Goal: Task Accomplishment & Management: Use online tool/utility

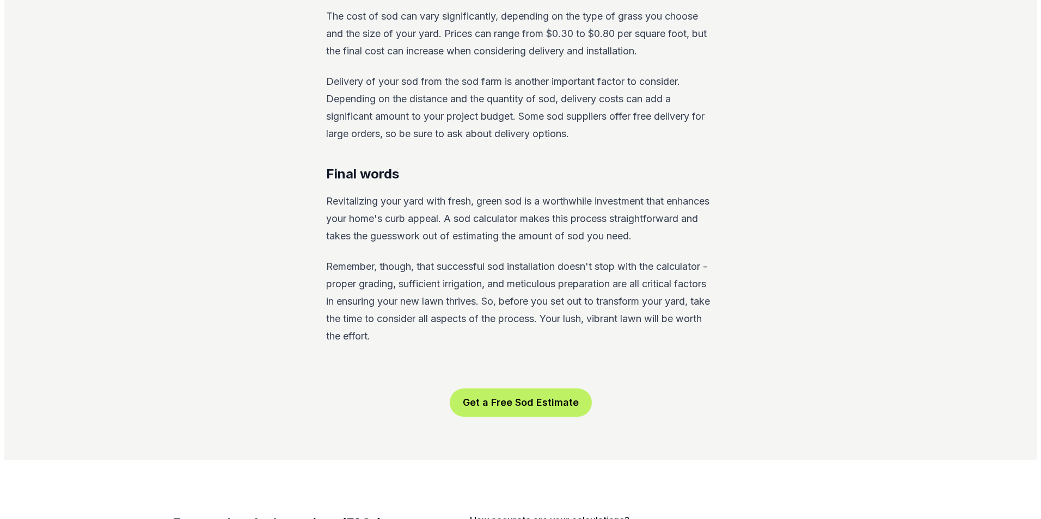
scroll to position [1905, 0]
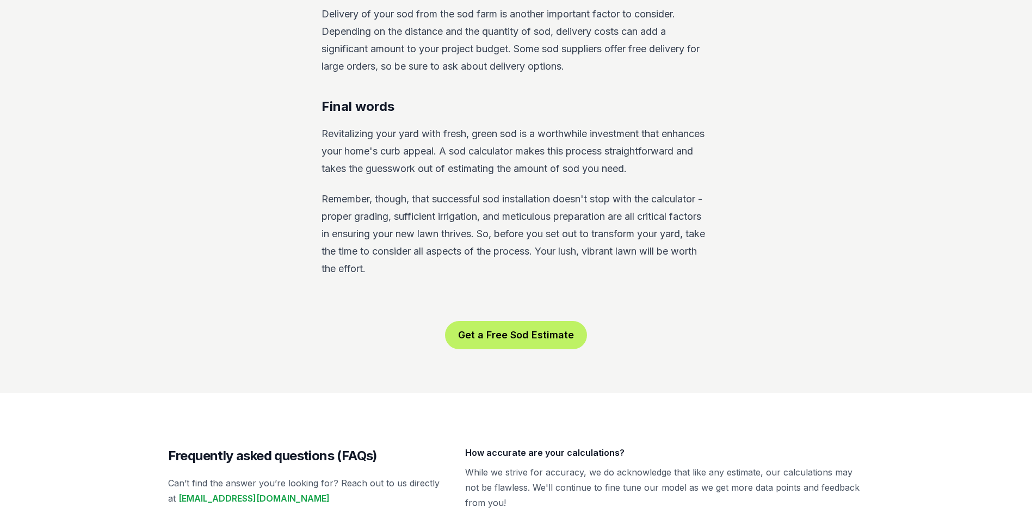
click at [487, 321] on button "Get a Free Sod Estimate" at bounding box center [516, 335] width 142 height 28
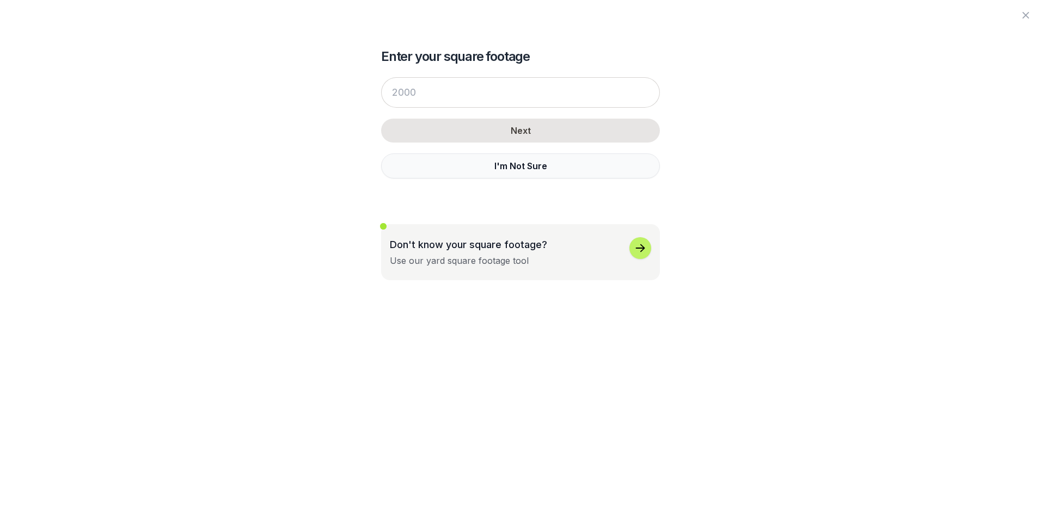
click at [499, 168] on button "I'm Not Sure" at bounding box center [520, 165] width 279 height 25
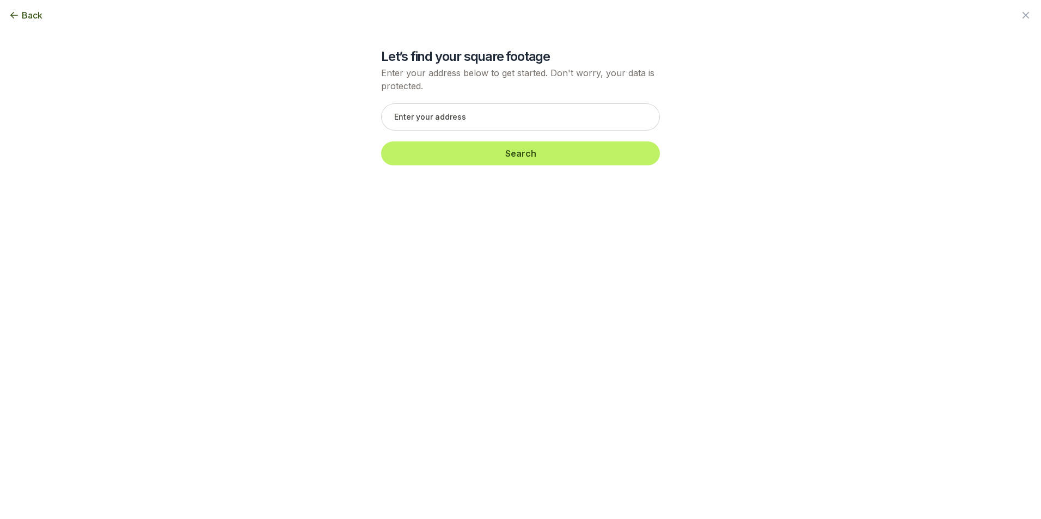
click at [21, 16] on button "Back" at bounding box center [26, 15] width 34 height 13
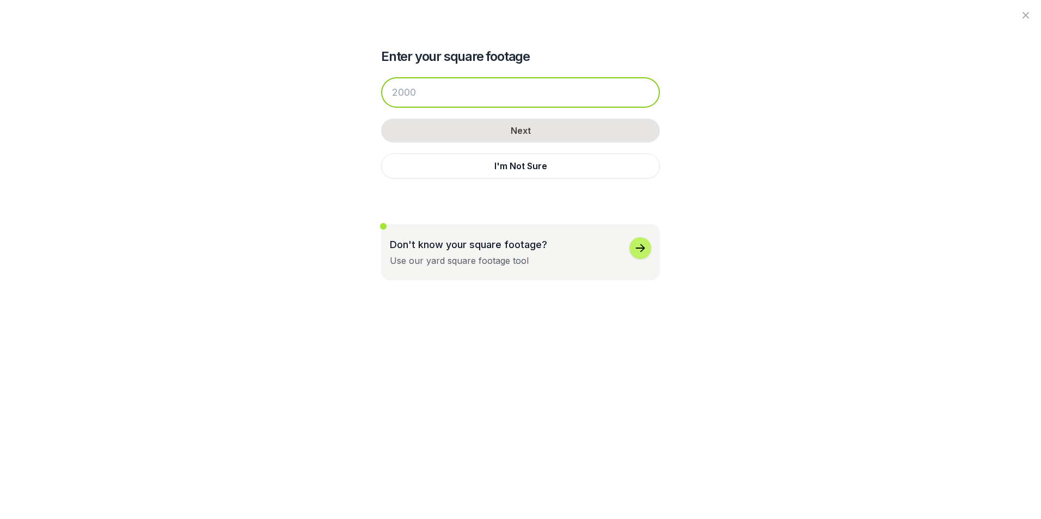
click at [451, 93] on input "number" at bounding box center [520, 92] width 279 height 30
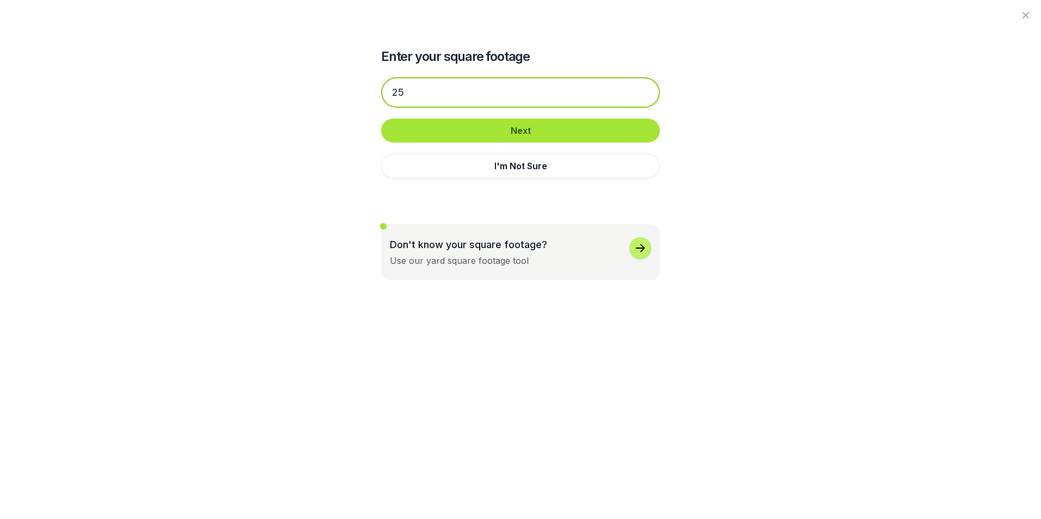
type input "25"
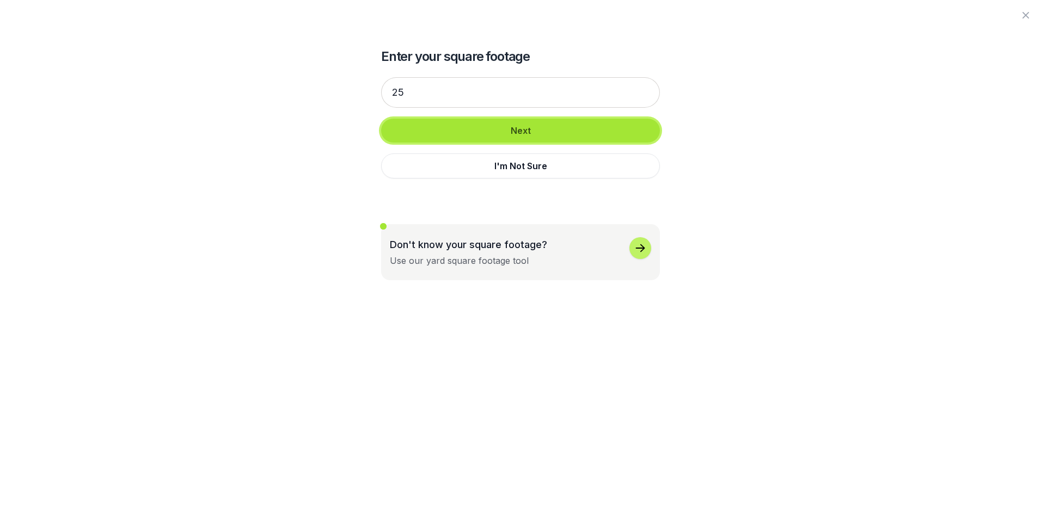
click at [472, 130] on button "Next" at bounding box center [520, 131] width 279 height 24
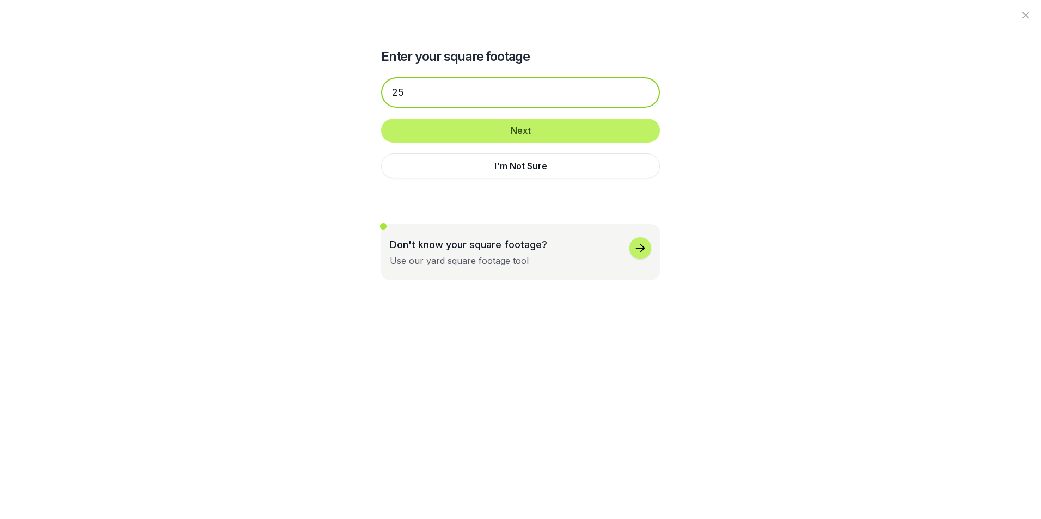
drag, startPoint x: 406, startPoint y: 97, endPoint x: 371, endPoint y: 91, distance: 35.3
click at [378, 91] on div "Enter your square footage 25 Next I'm Not Sure Don't know your square footage? …" at bounding box center [520, 140] width 592 height 280
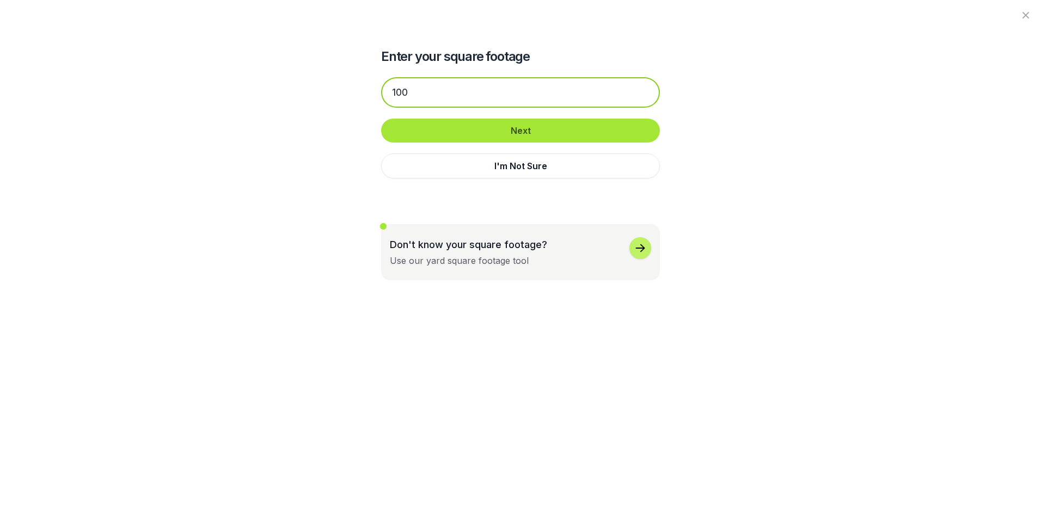
type input "100"
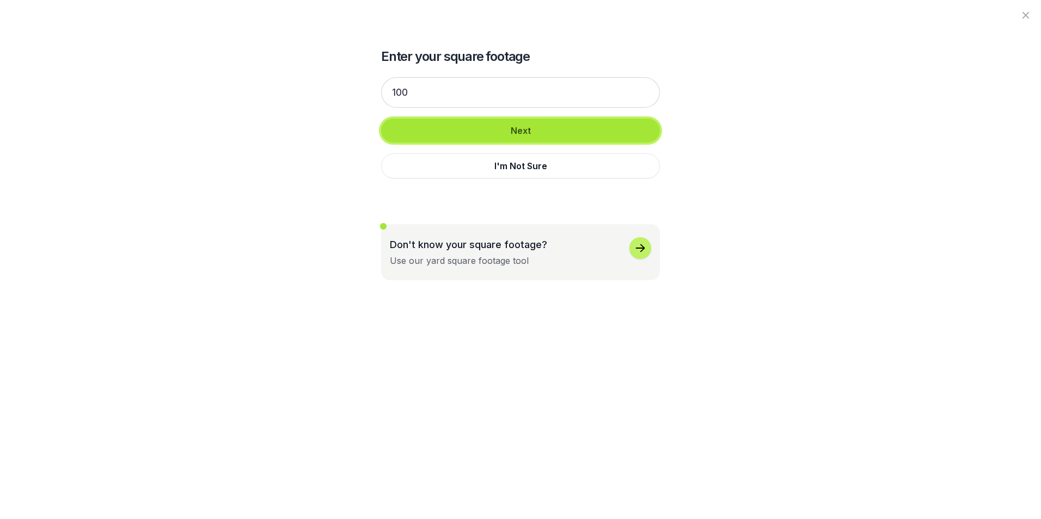
click at [482, 134] on button "Next" at bounding box center [520, 131] width 279 height 24
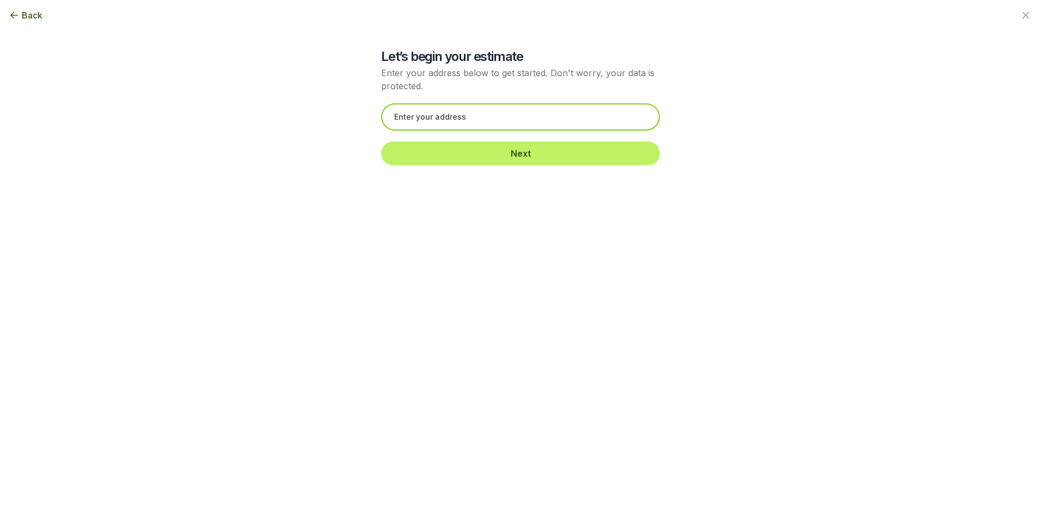
click at [440, 115] on input "text" at bounding box center [520, 116] width 279 height 27
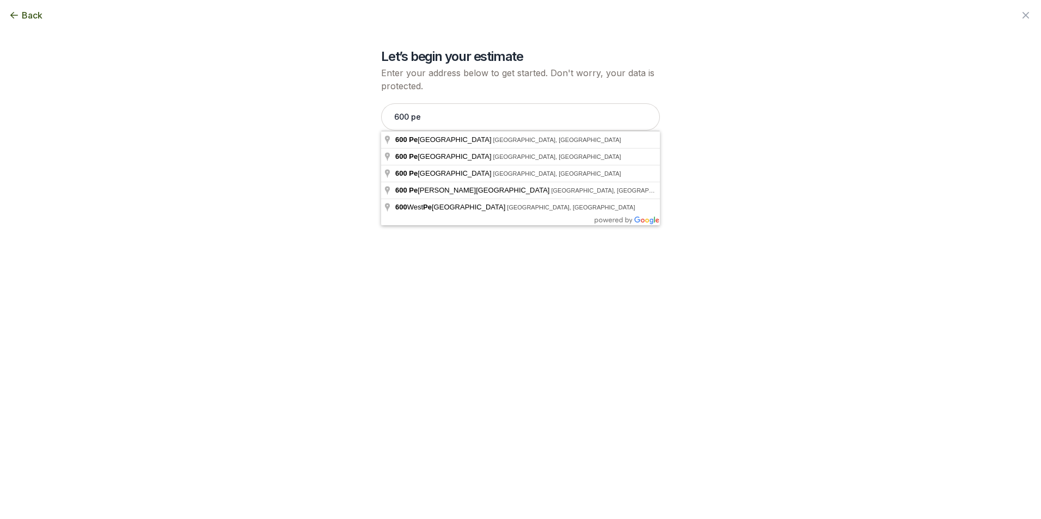
type input "600 Pendleton Street, Greenville, SC"
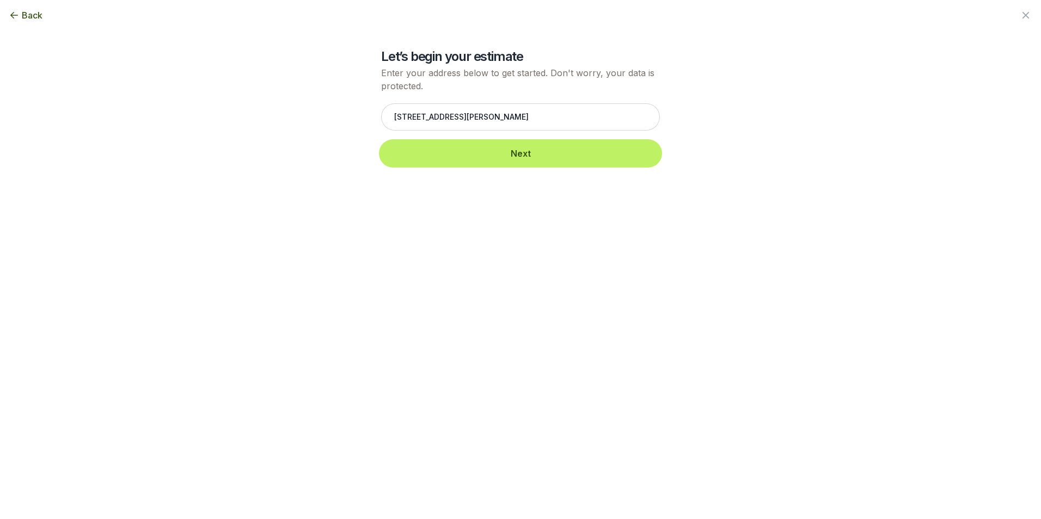
click at [475, 151] on button "Next" at bounding box center [520, 154] width 279 height 24
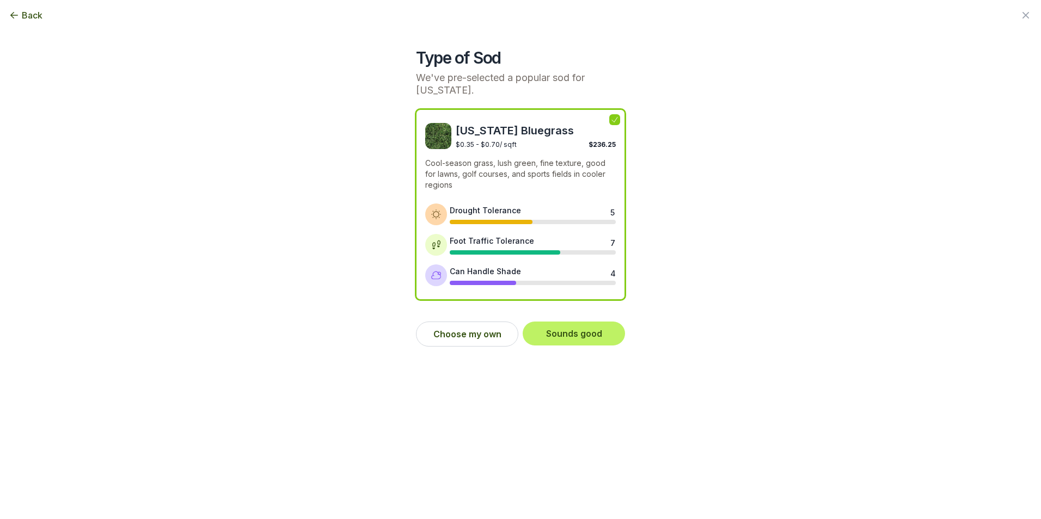
click at [556, 249] on div "Foot Traffic Tolerance 7" at bounding box center [533, 245] width 166 height 20
click at [519, 244] on div "Foot Traffic Tolerance" at bounding box center [492, 240] width 84 height 11
click at [463, 335] on button "Choose my own" at bounding box center [467, 334] width 102 height 25
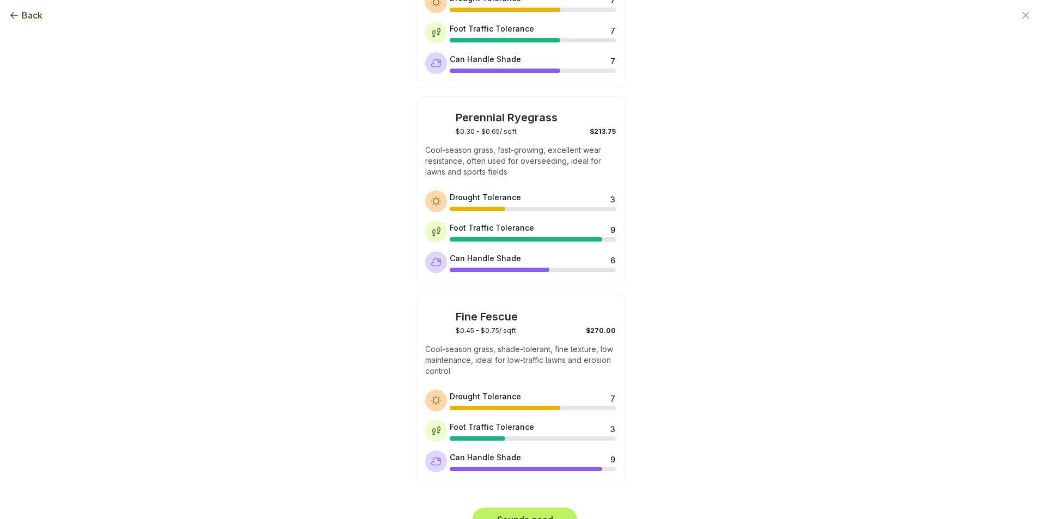
scroll to position [809, 0]
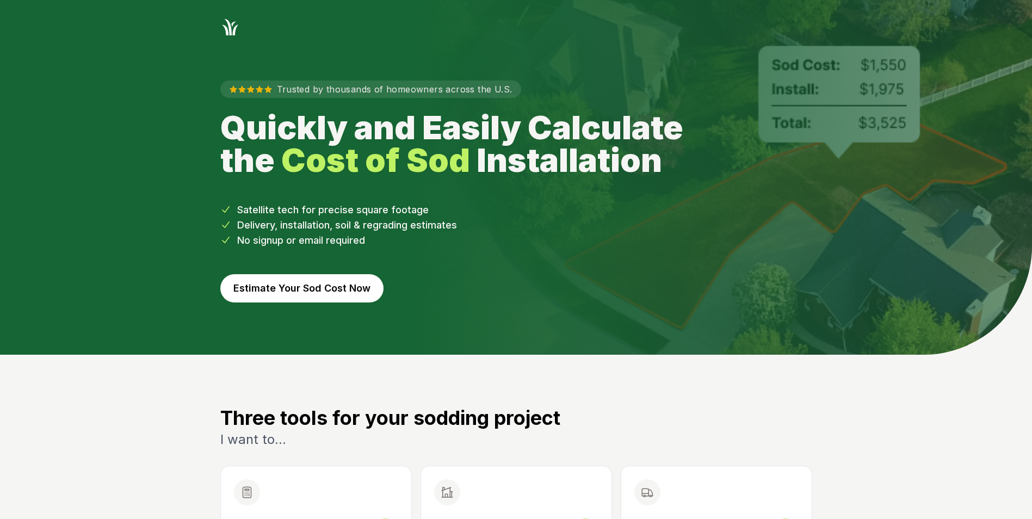
drag, startPoint x: 733, startPoint y: 247, endPoint x: 706, endPoint y: 237, distance: 28.7
click at [732, 246] on li "No signup or email required" at bounding box center [516, 240] width 592 height 15
